Goal: Information Seeking & Learning: Learn about a topic

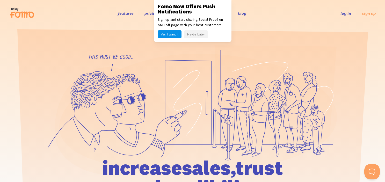
click at [188, 35] on button "Maybe Later" at bounding box center [196, 34] width 24 height 8
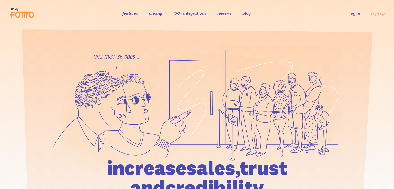
click at [133, 15] on link "features" at bounding box center [131, 13] width 16 height 5
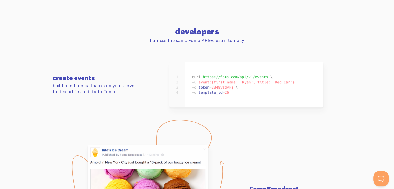
scroll to position [2558, 0]
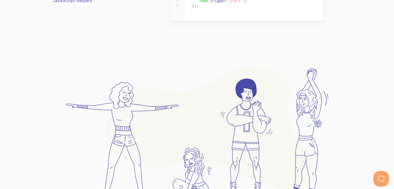
drag, startPoint x: 397, startPoint y: 12, endPoint x: 385, endPoint y: 168, distance: 156.2
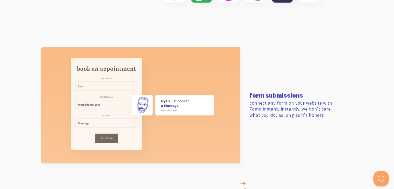
scroll to position [0, 0]
